Goal: Task Accomplishment & Management: Use online tool/utility

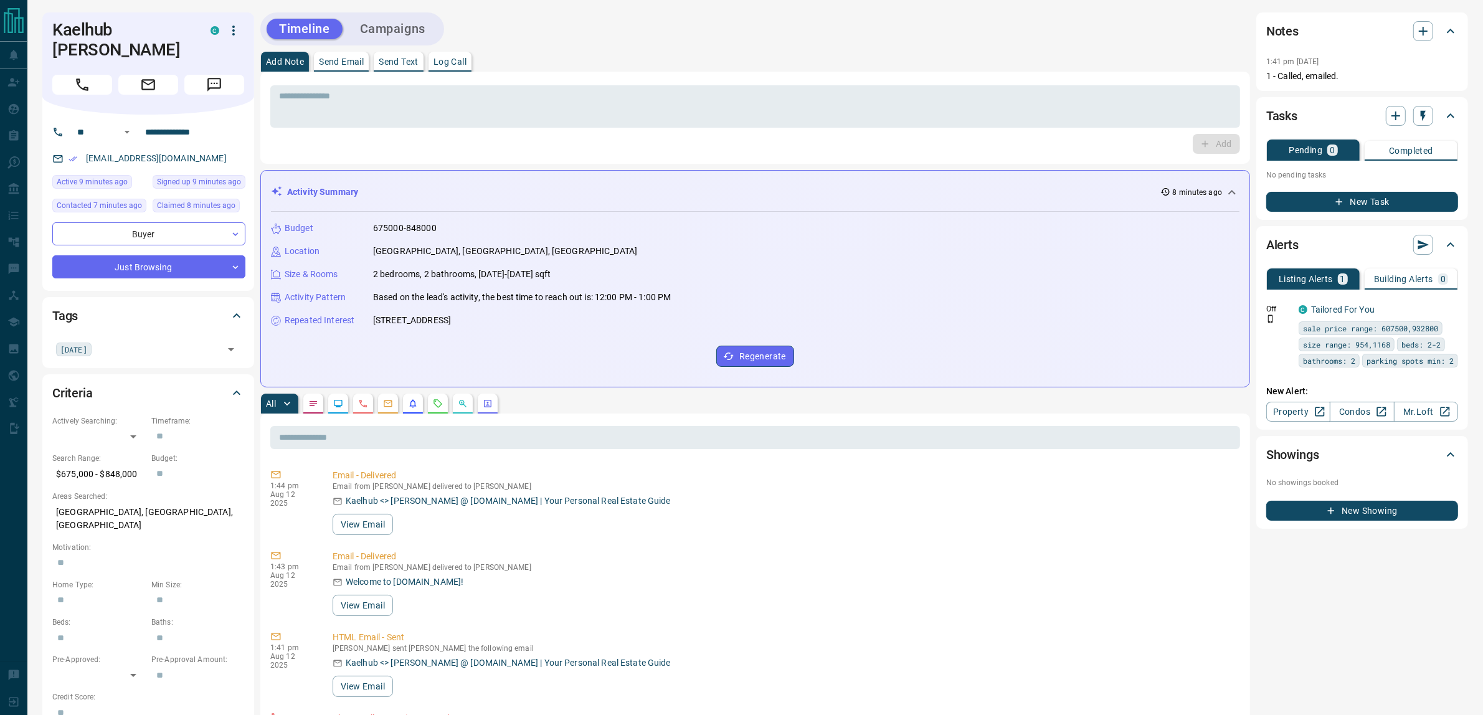
click at [399, 31] on button "Campaigns" at bounding box center [393, 29] width 90 height 21
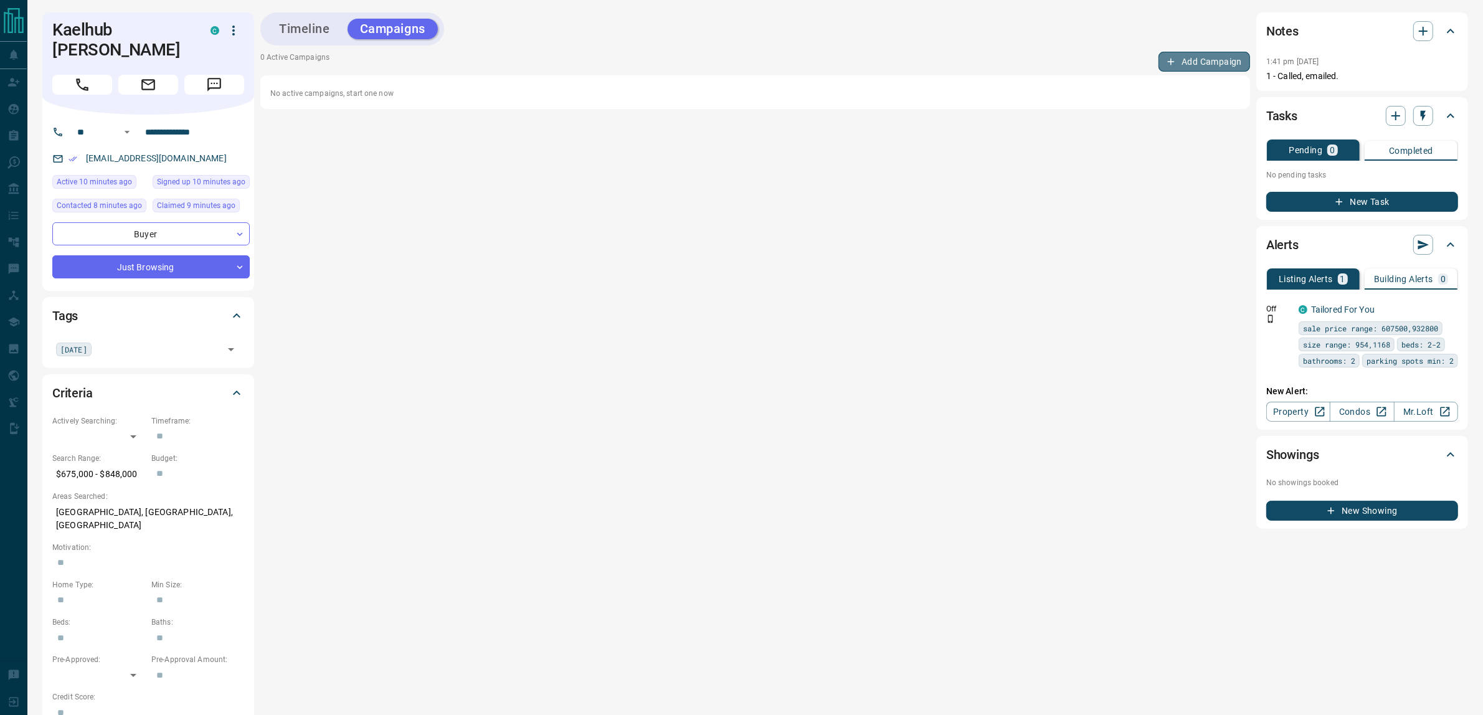
click at [1193, 64] on button "Add Campaign" at bounding box center [1205, 62] width 92 height 20
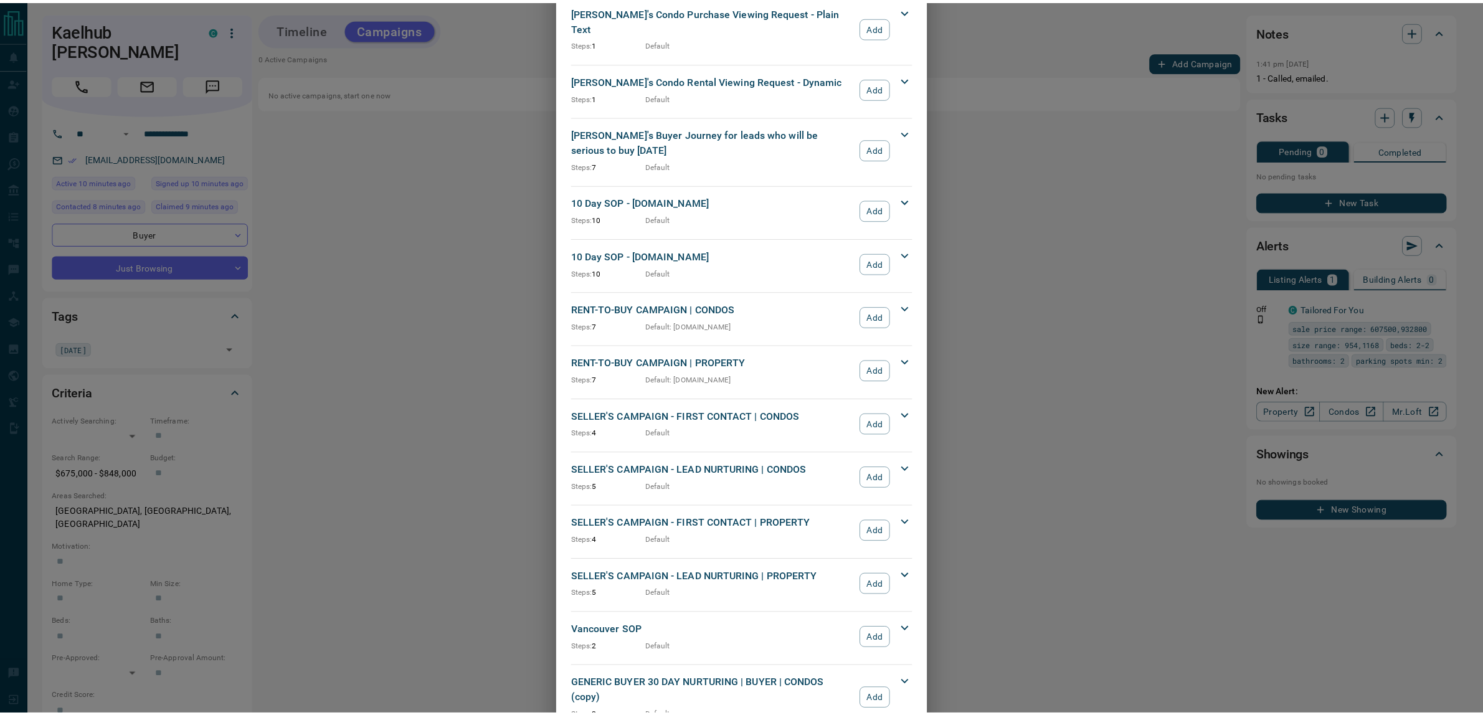
scroll to position [955, 0]
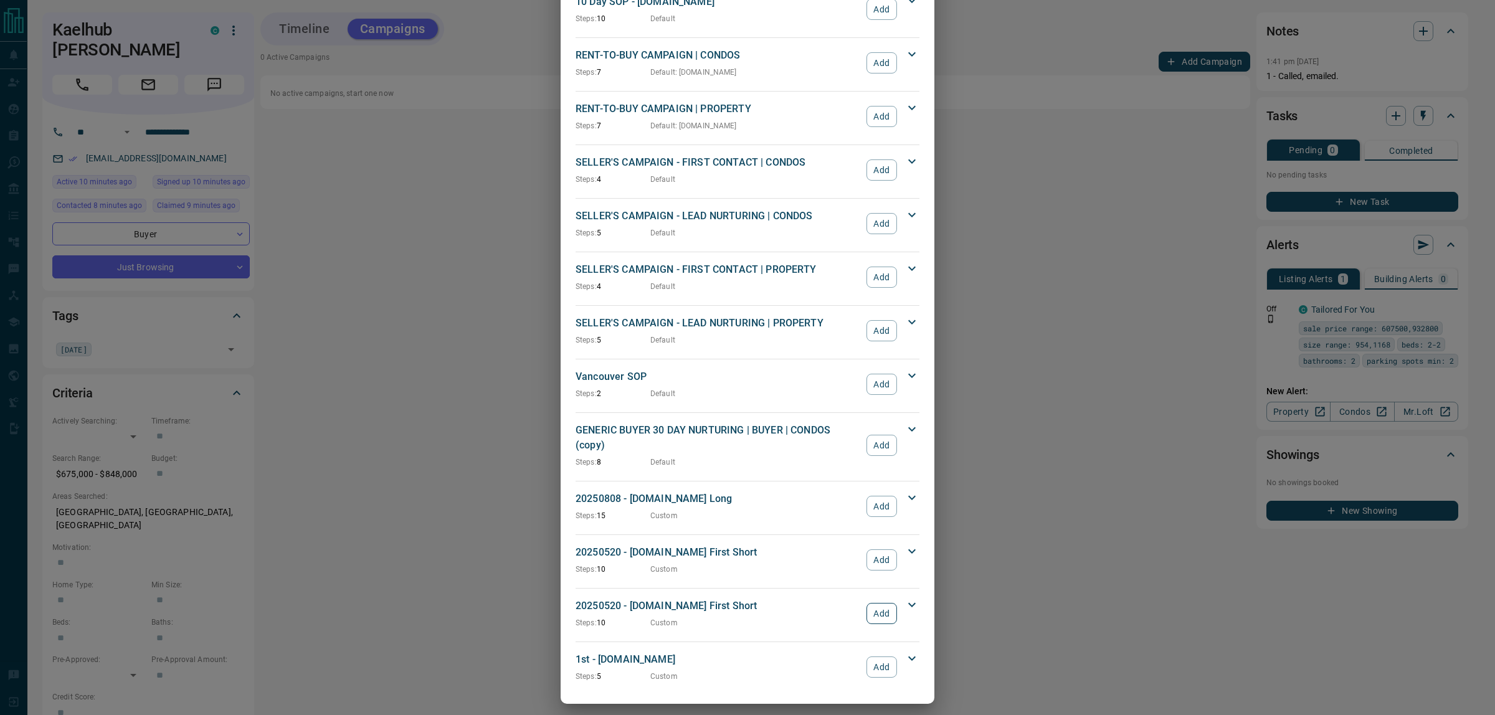
click at [874, 609] on button "Add" at bounding box center [882, 613] width 31 height 21
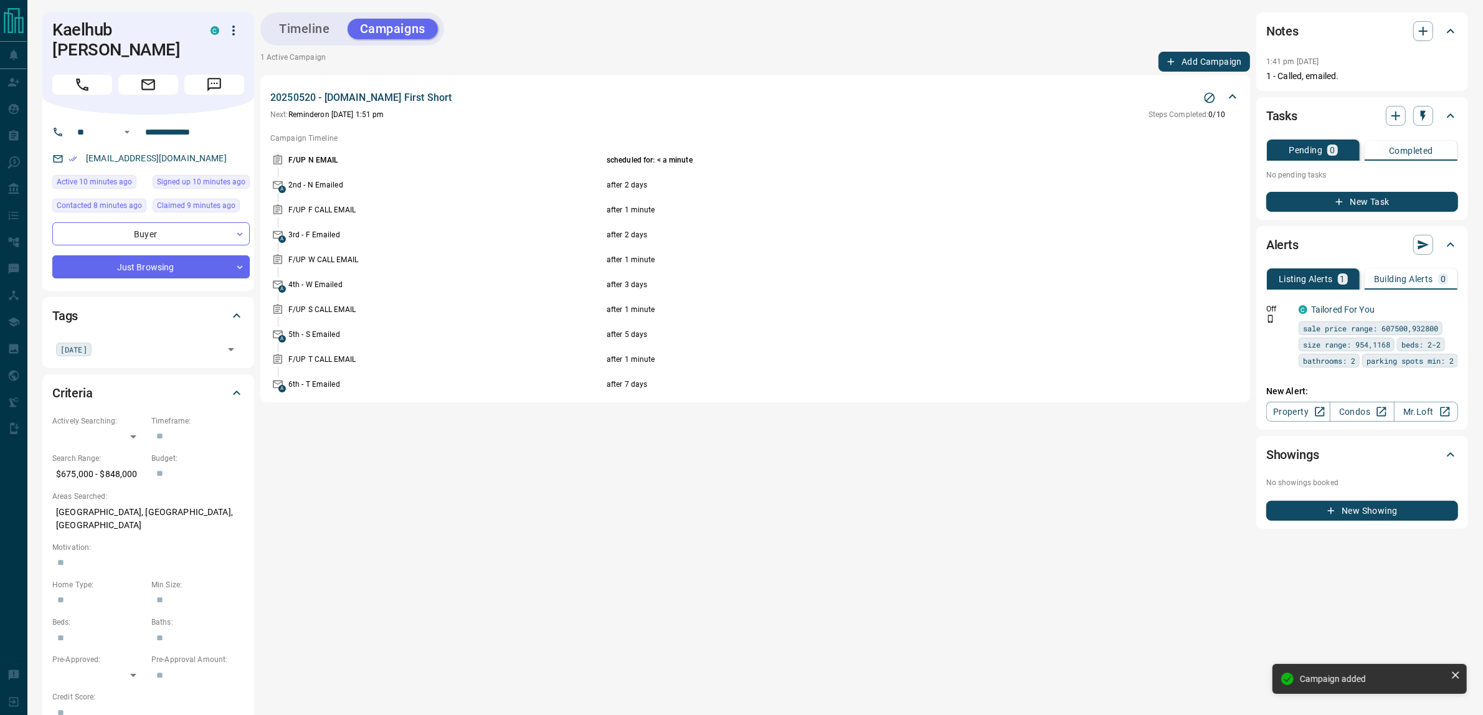
click at [1375, 206] on button "New Task" at bounding box center [1363, 202] width 192 height 20
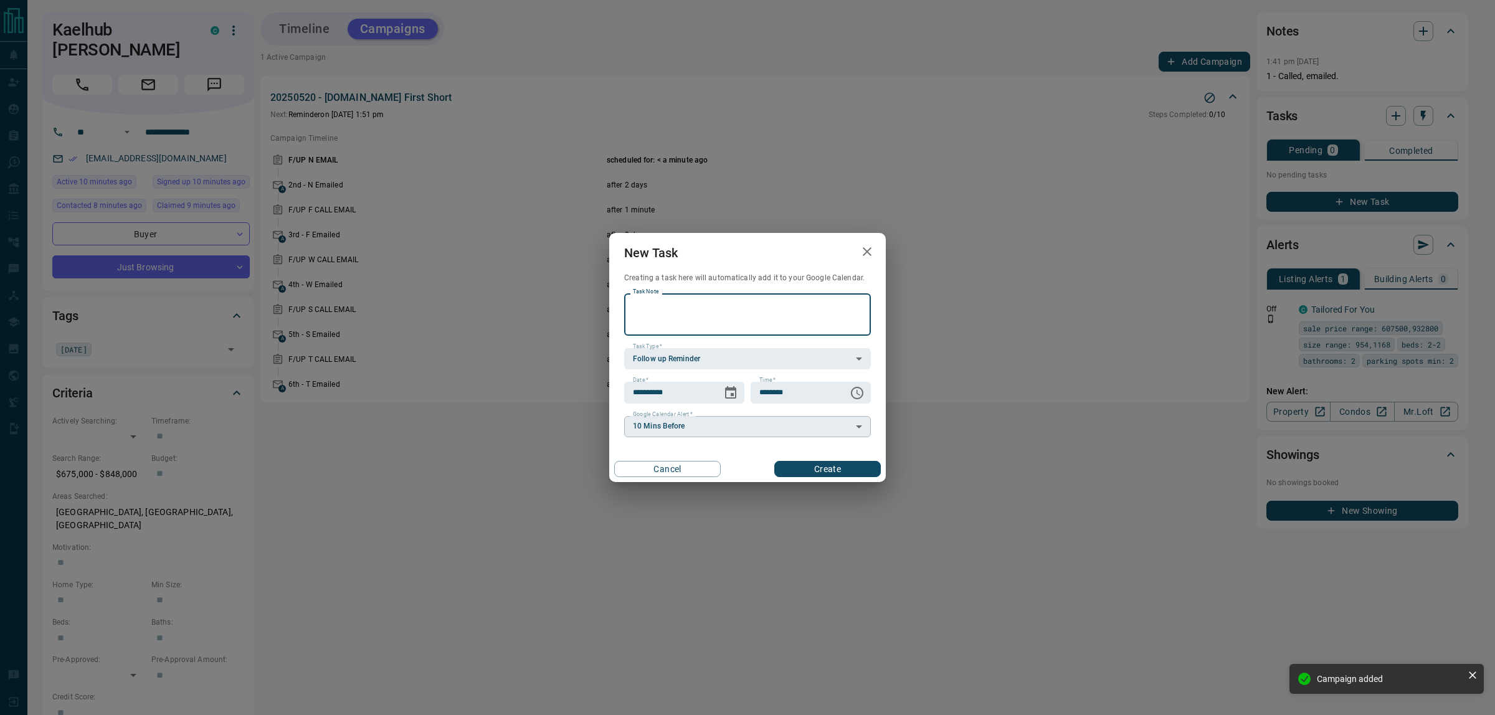
paste textarea "**********"
type textarea "**********"
click at [728, 393] on icon "Choose date, selected date is Aug 13, 2025" at bounding box center [730, 393] width 15 height 15
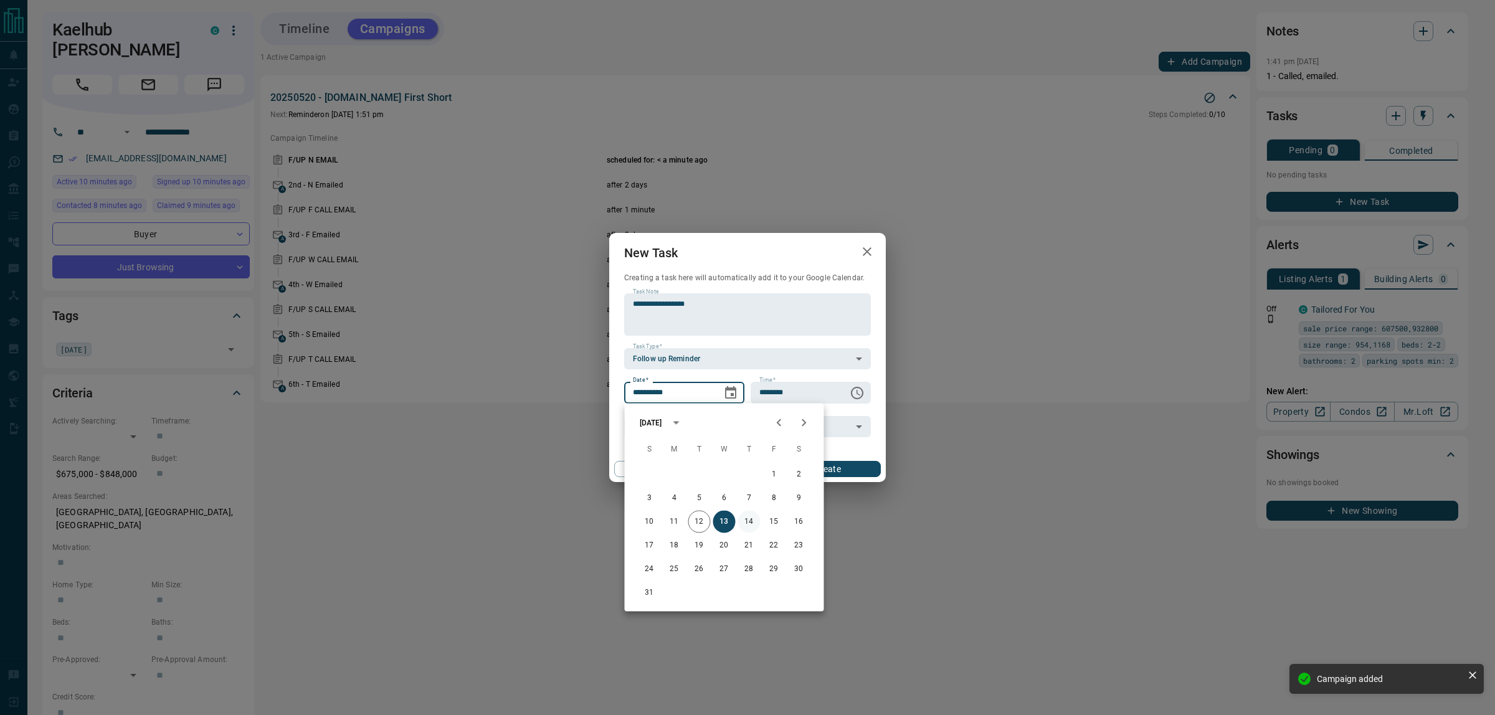
click at [749, 513] on button "14" at bounding box center [749, 522] width 22 height 22
type input "**********"
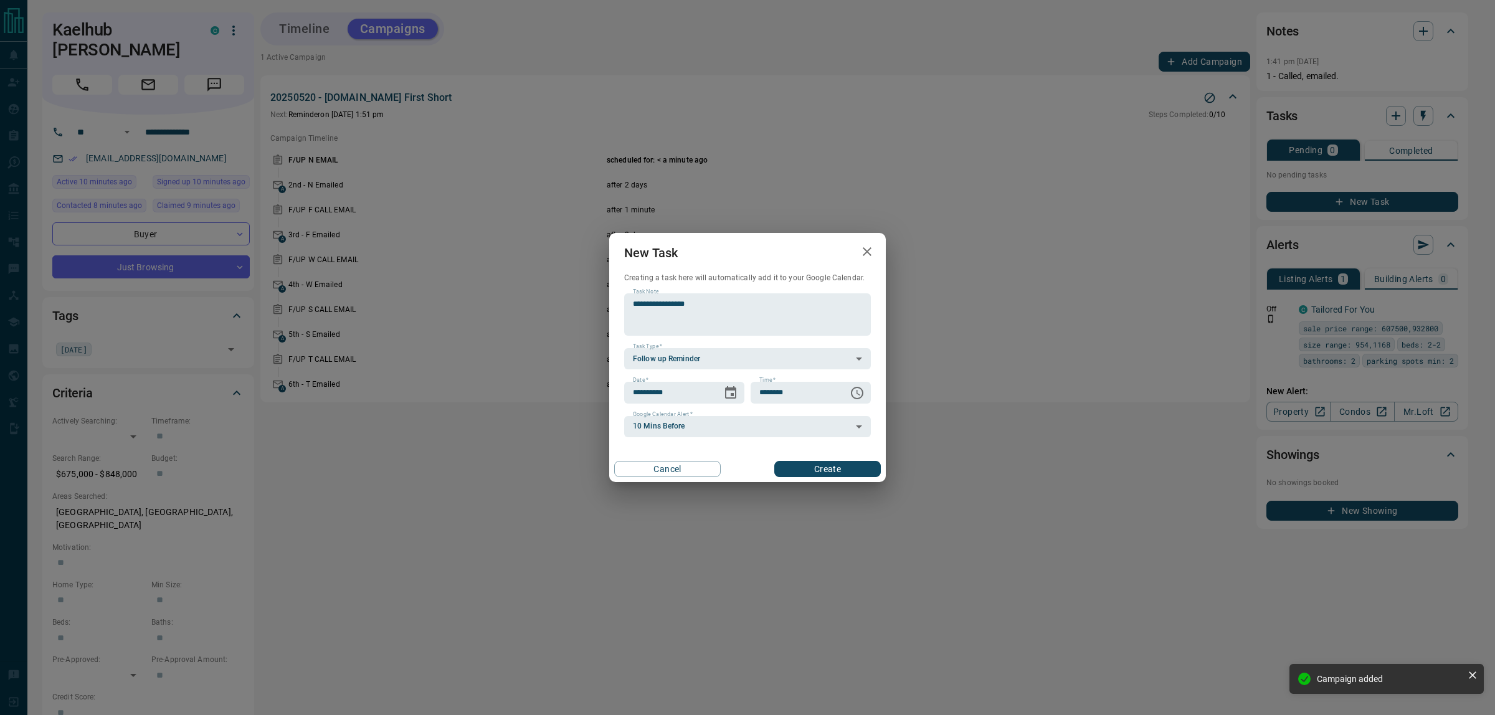
click at [820, 471] on button "Create" at bounding box center [827, 469] width 107 height 16
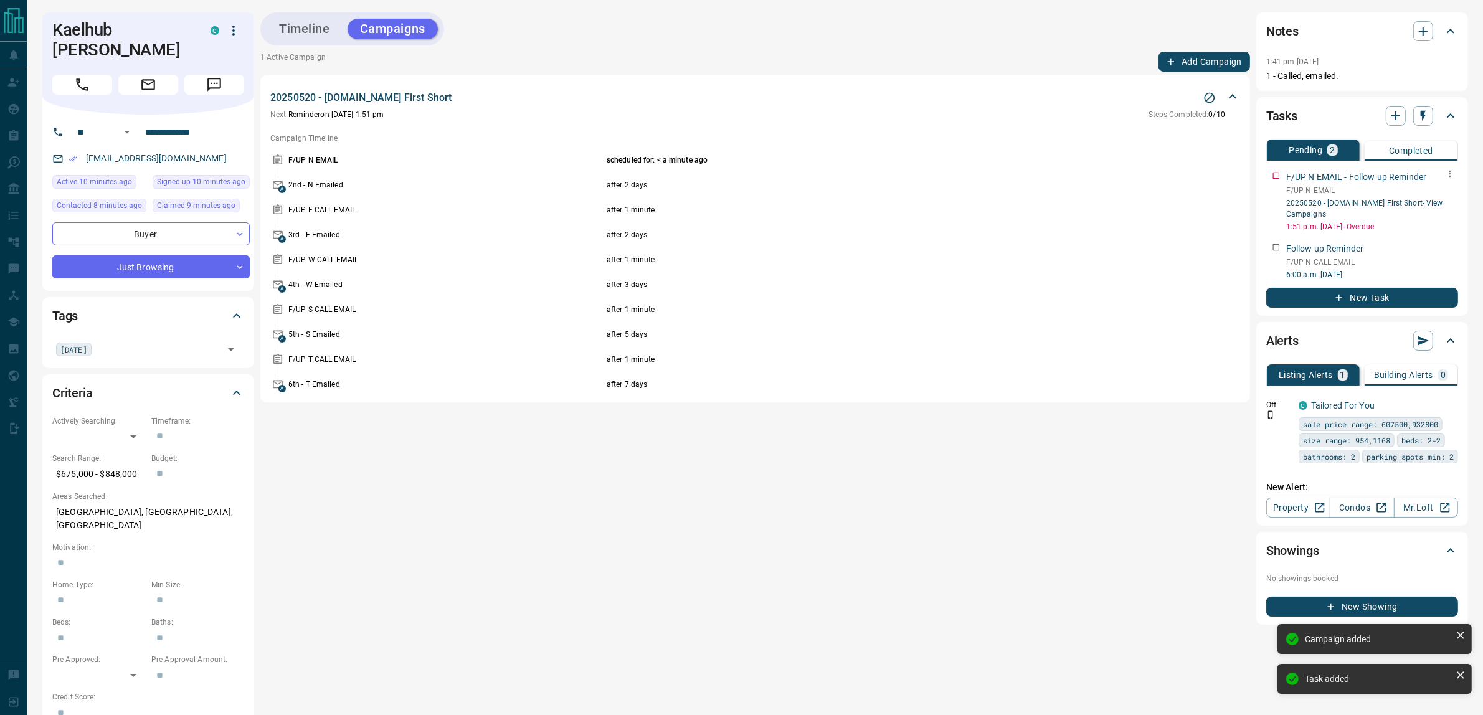
click at [1455, 169] on icon "button" at bounding box center [1450, 174] width 10 height 10
click at [1441, 212] on li "Delete" at bounding box center [1431, 215] width 55 height 19
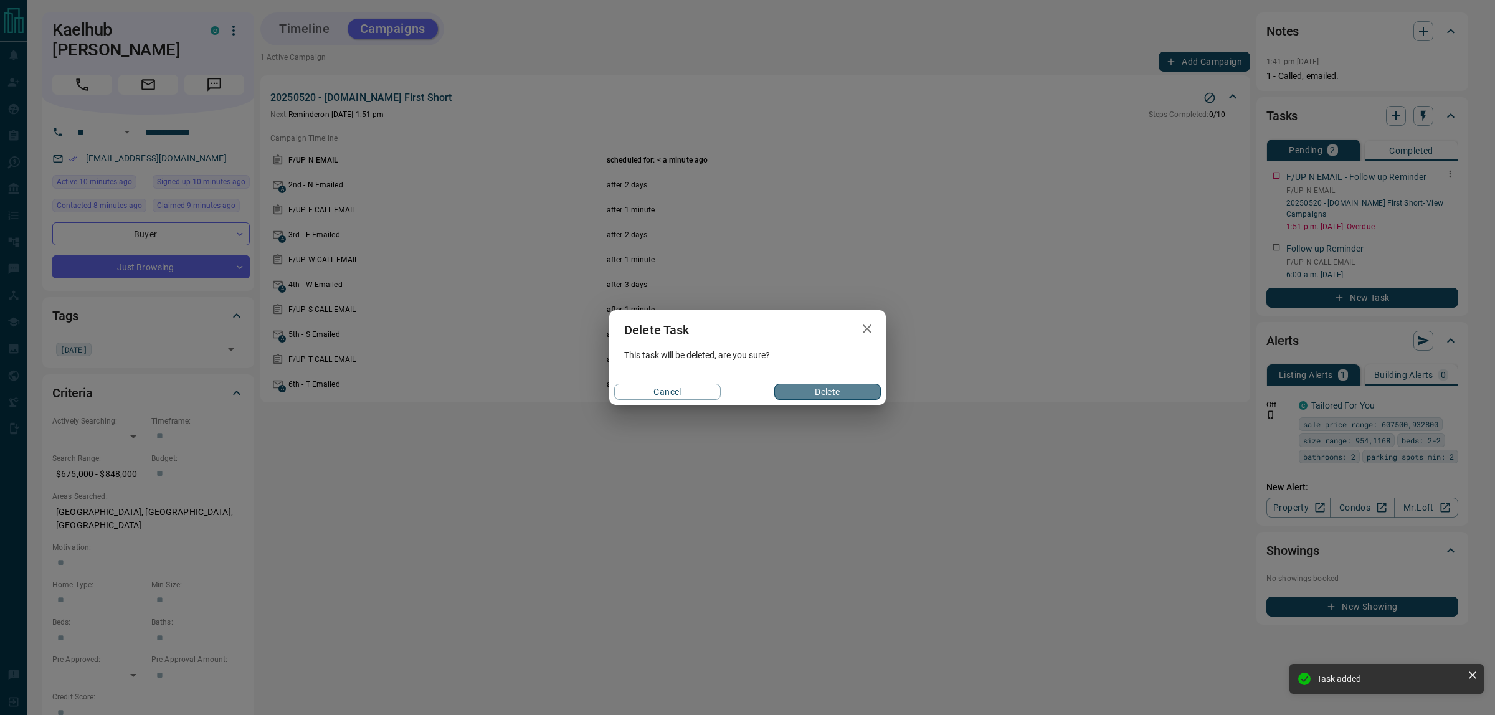
click at [849, 390] on button "Delete" at bounding box center [827, 392] width 107 height 16
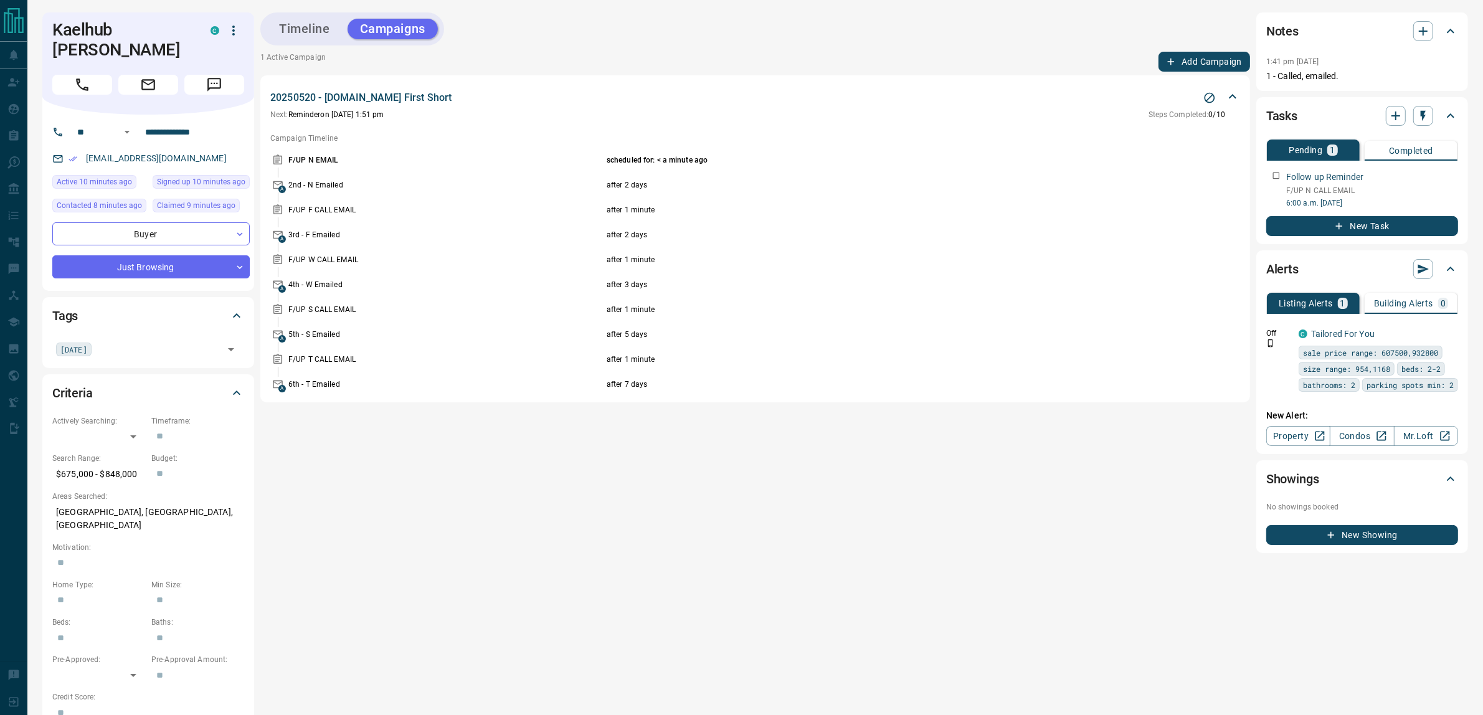
click at [297, 36] on button "Timeline" at bounding box center [305, 29] width 76 height 21
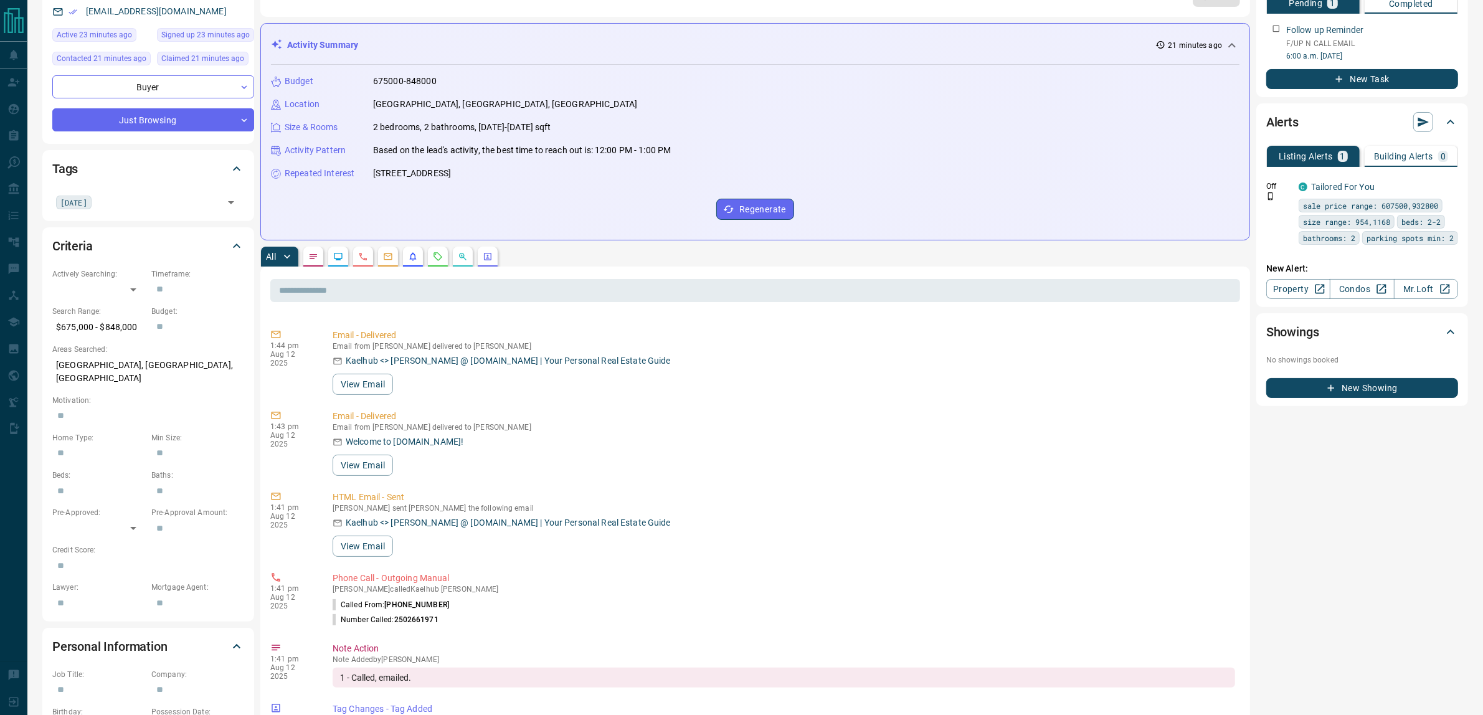
scroll to position [0, 0]
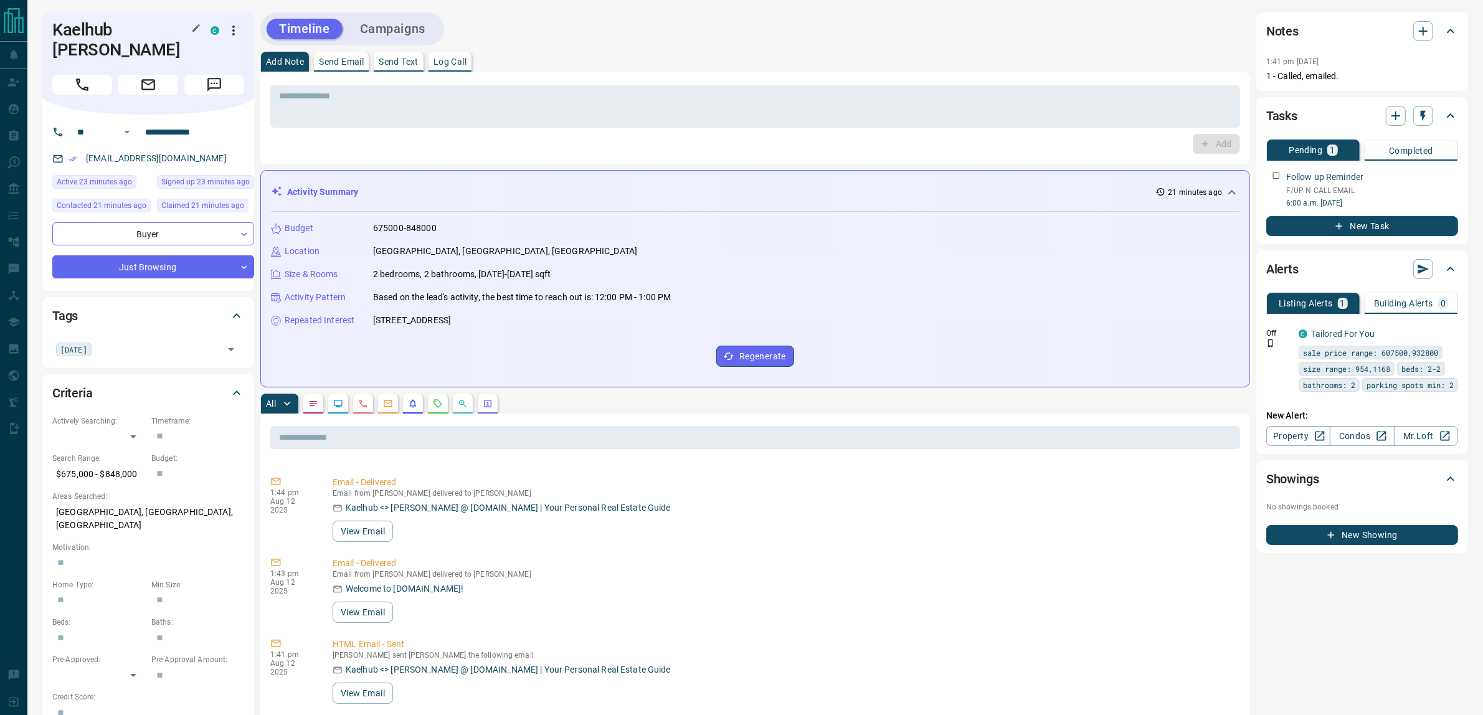
click at [80, 35] on h1 "Kaelhub [PERSON_NAME]" at bounding box center [122, 40] width 140 height 40
drag, startPoint x: 80, startPoint y: 35, endPoint x: 130, endPoint y: 27, distance: 50.5
click at [130, 27] on h1 "Kaelhub [PERSON_NAME]" at bounding box center [122, 40] width 140 height 40
copy h1 "Kaelhub [PERSON_NAME]"
